Goal: Task Accomplishment & Management: Manage account settings

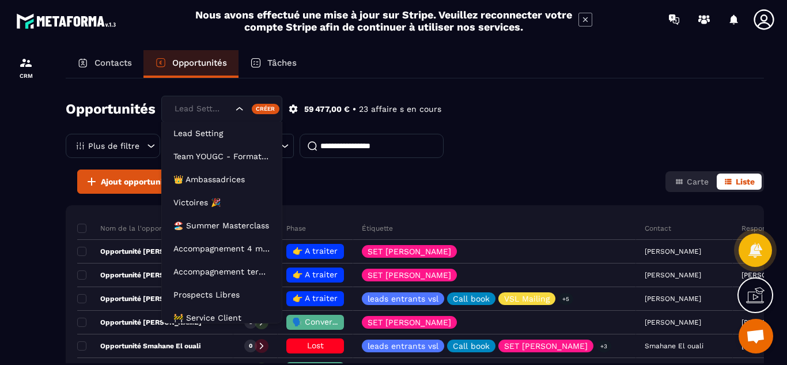
click at [241, 108] on icon "Search for option" at bounding box center [240, 109] width 12 height 12
click at [241, 108] on icon "Search for option" at bounding box center [239, 108] width 7 height 3
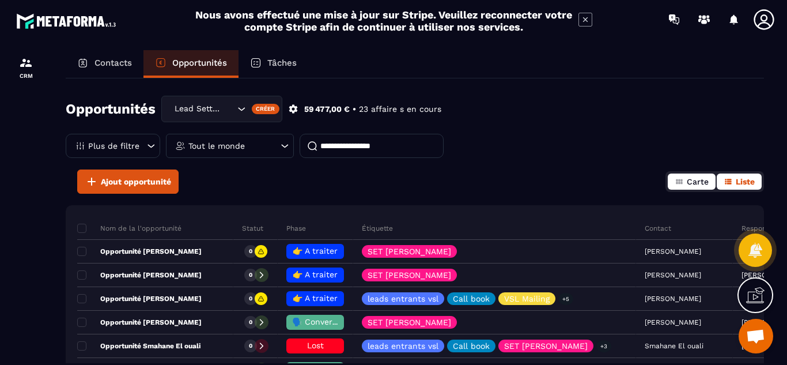
click at [684, 182] on button "Carte" at bounding box center [692, 181] width 48 height 16
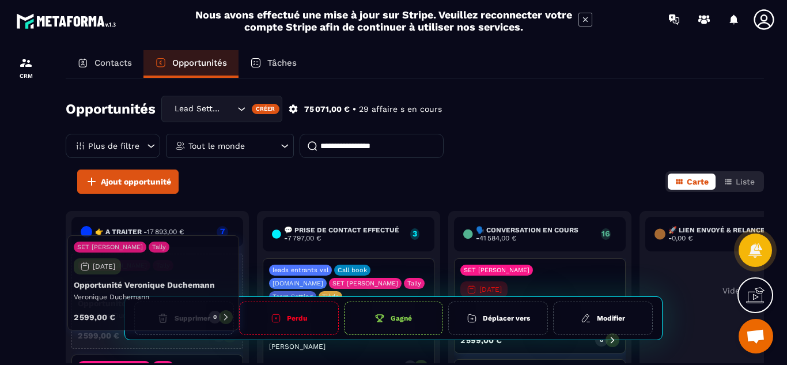
drag, startPoint x: 72, startPoint y: 309, endPoint x: 68, endPoint y: 291, distance: 18.9
click at [68, 291] on div "👉 A traiter - 17 893,00 € 7 SET [PERSON_NAME] [DATE] Opportunité [PERSON_NAME] …" at bounding box center [157, 302] width 183 height 183
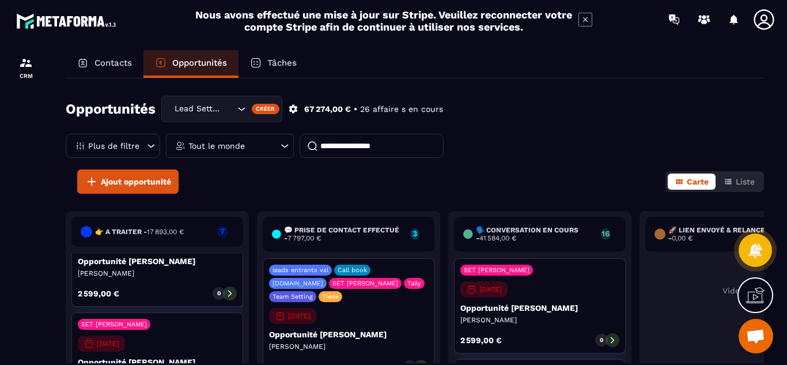
scroll to position [346, 0]
click at [281, 148] on icon at bounding box center [285, 146] width 12 height 12
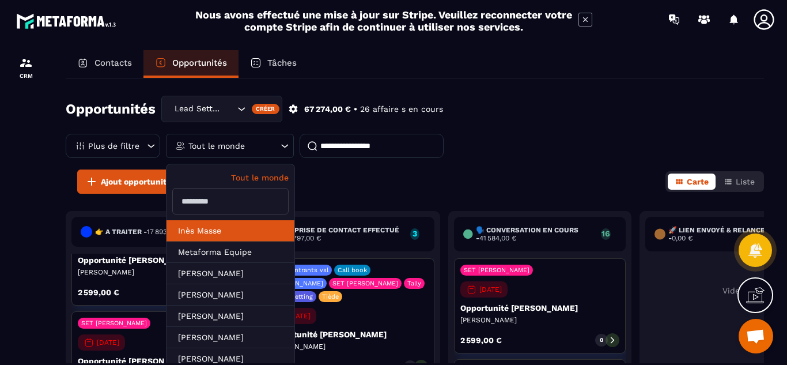
click at [208, 233] on li "Inès Masse" at bounding box center [231, 230] width 128 height 21
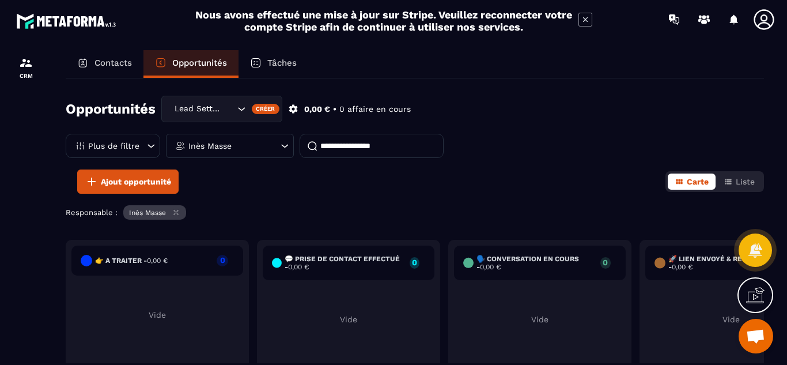
scroll to position [0, 0]
click at [283, 149] on icon at bounding box center [285, 146] width 12 height 12
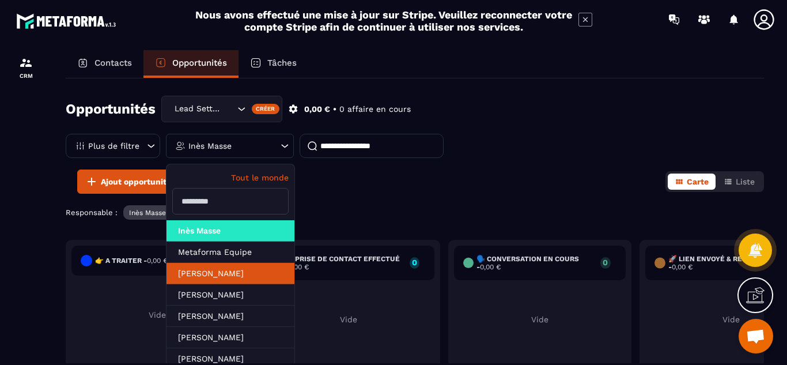
click at [242, 271] on li "[PERSON_NAME]" at bounding box center [231, 273] width 128 height 21
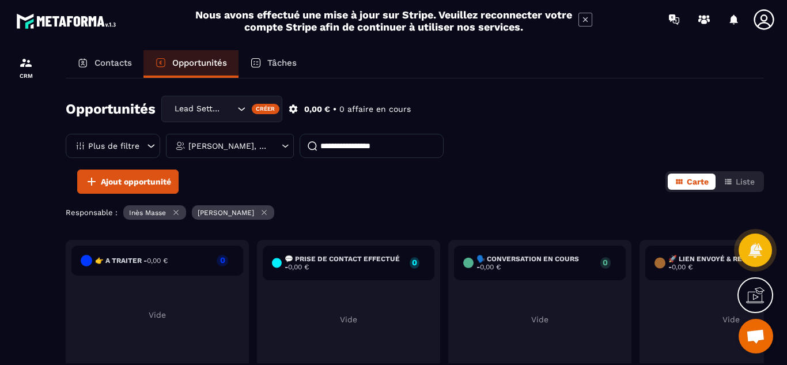
click at [282, 146] on icon at bounding box center [285, 146] width 10 height 12
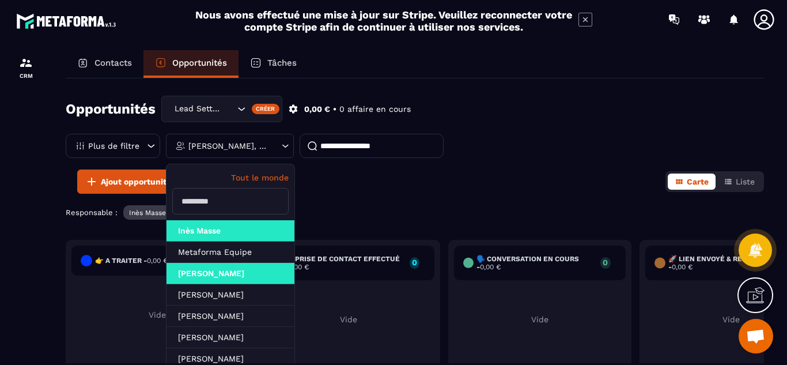
click at [230, 202] on input "text" at bounding box center [230, 201] width 116 height 27
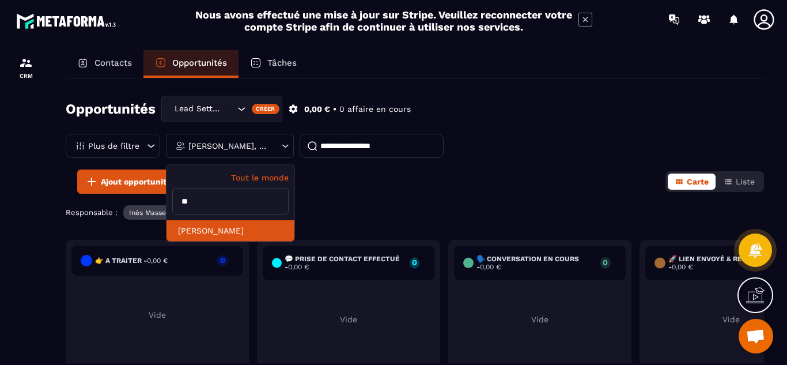
type input "**"
click at [224, 234] on li "[PERSON_NAME]" at bounding box center [231, 230] width 128 height 21
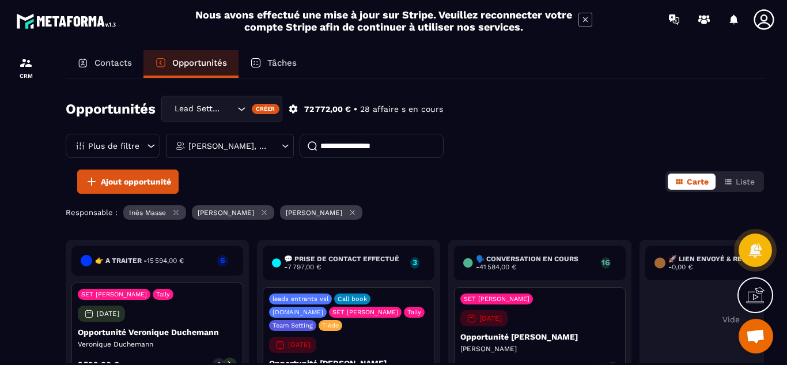
click at [267, 214] on icon at bounding box center [264, 212] width 9 height 9
click at [173, 213] on icon at bounding box center [176, 212] width 9 height 9
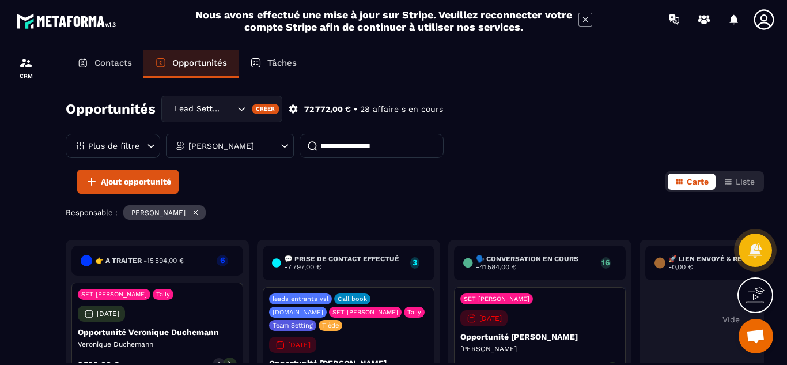
click at [442, 345] on div "👉 A traiter - 15 594,00 € 6 SET [PERSON_NAME] [DATE] Opportunité [PERSON_NAME] …" at bounding box center [444, 334] width 757 height 189
click at [402, 358] on p "Opportunité [PERSON_NAME]" at bounding box center [348, 362] width 159 height 9
